Goal: Transaction & Acquisition: Book appointment/travel/reservation

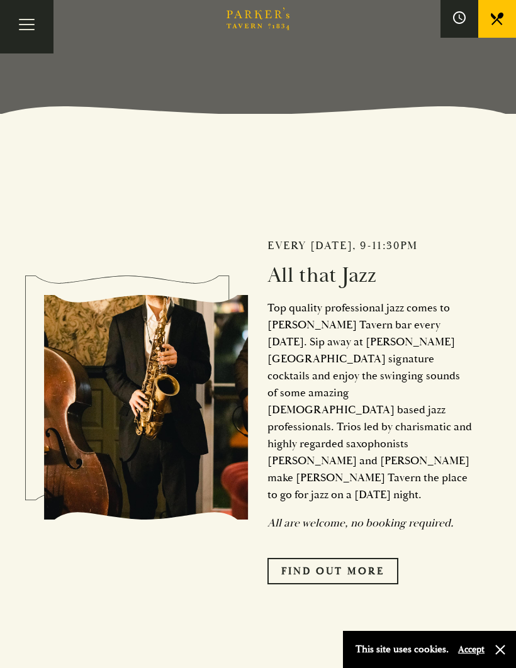
scroll to position [546, 0]
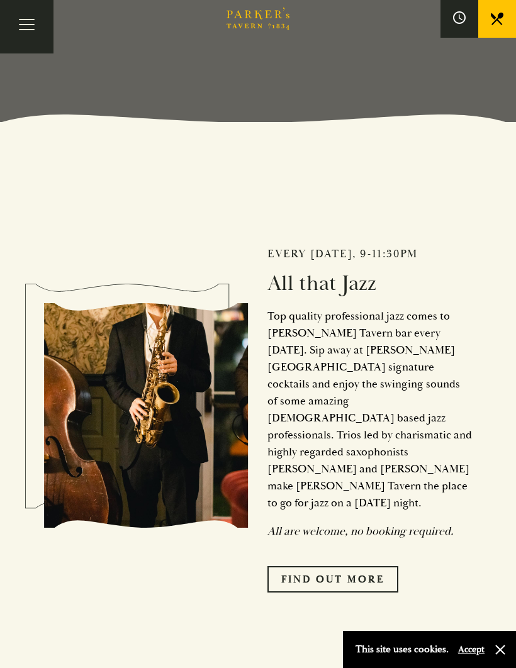
click at [344, 573] on link "Find Out More" at bounding box center [332, 579] width 131 height 26
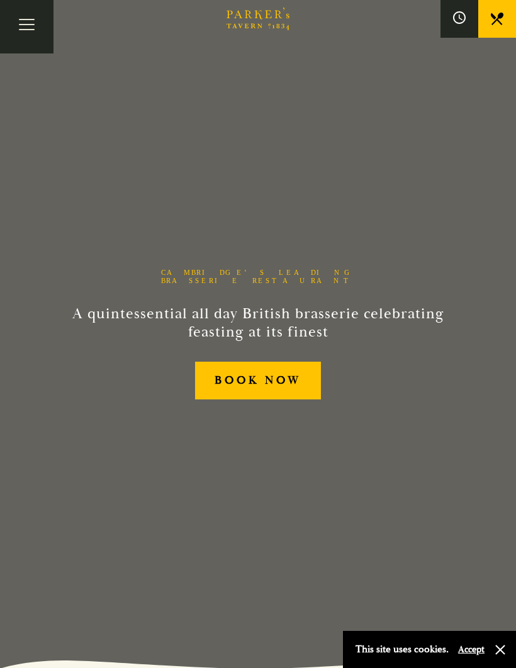
click at [31, 29] on span "Toggle navigation" at bounding box center [27, 29] width 16 height 1
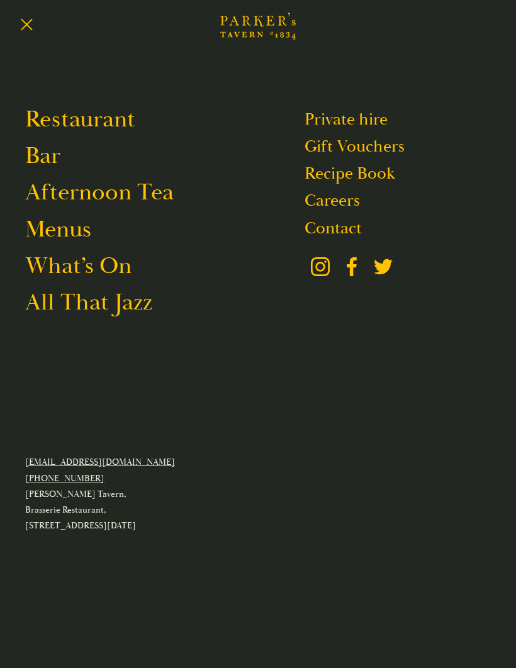
click at [98, 128] on link "Restaurant" at bounding box center [80, 119] width 110 height 30
click at [27, 26] on button "Toggle navigation" at bounding box center [26, 26] width 53 height 53
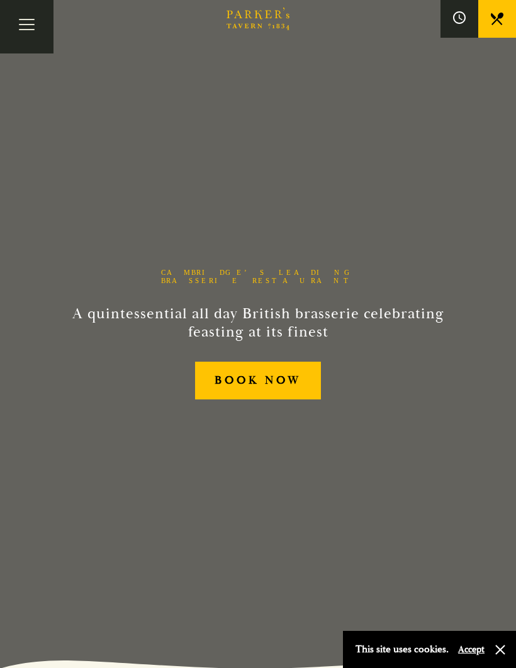
click at [28, 39] on button "Toggle navigation" at bounding box center [26, 26] width 53 height 53
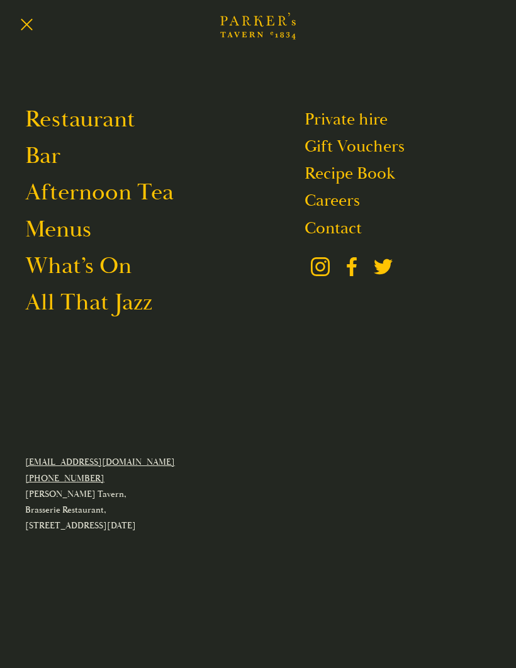
click at [98, 119] on link "Restaurant" at bounding box center [80, 119] width 110 height 30
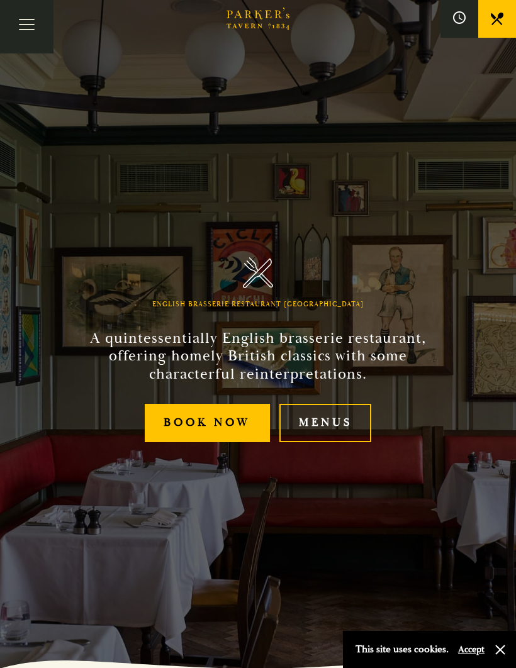
click at [25, 28] on button "Toggle navigation" at bounding box center [26, 26] width 53 height 53
click at [328, 442] on link "Menus" at bounding box center [325, 423] width 92 height 38
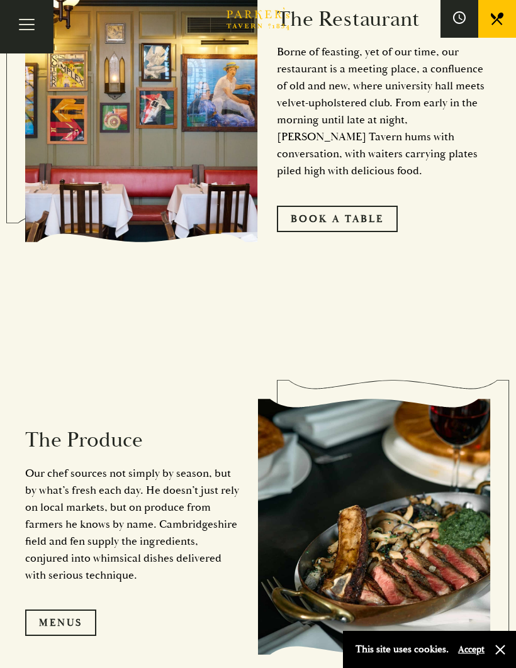
click at [353, 232] on link "Book A Table" at bounding box center [337, 219] width 121 height 26
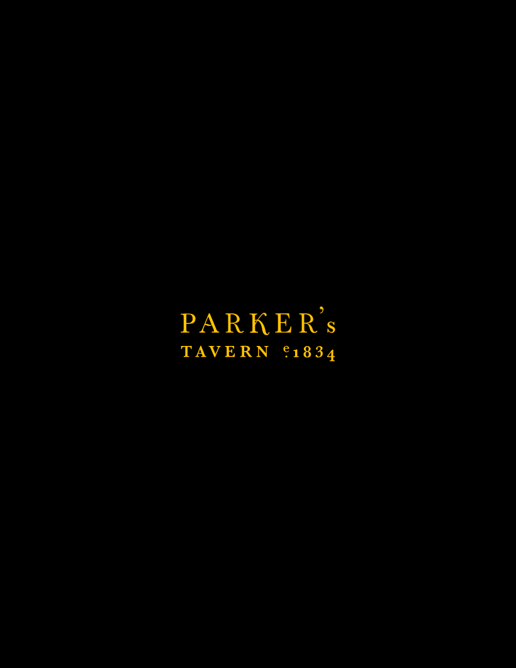
scroll to position [929, 0]
